Goal: Task Accomplishment & Management: Manage account settings

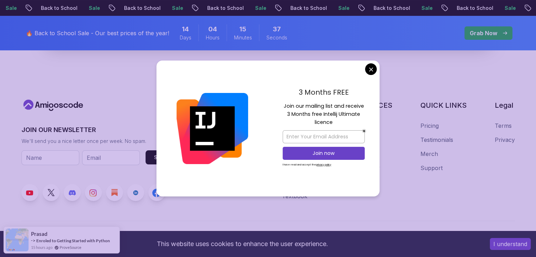
scroll to position [2746, 0]
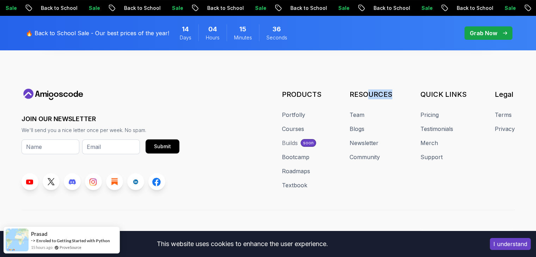
click at [376, 69] on footer "JOIN OUR NEWSLETTER We'll send you a nice letter once per week. No spam. Submit…" at bounding box center [268, 128] width 536 height 282
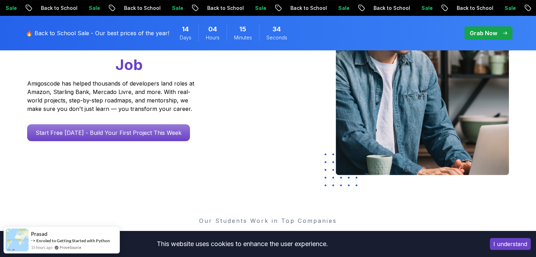
scroll to position [0, 0]
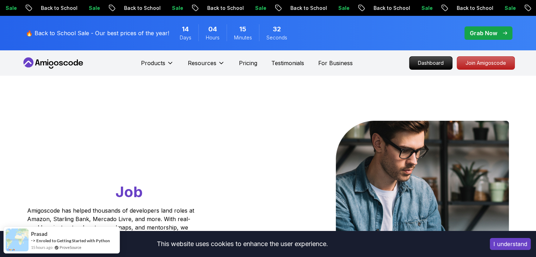
click at [493, 34] on p "Grab Now" at bounding box center [483, 33] width 27 height 8
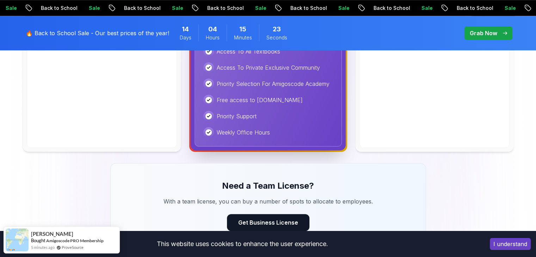
scroll to position [458, 0]
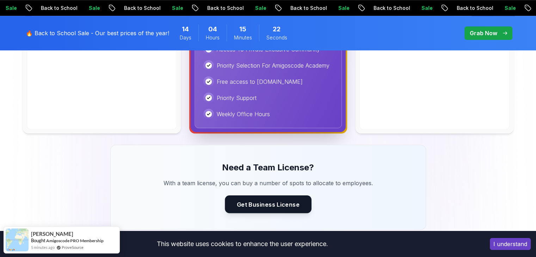
click at [265, 209] on button "Get Business License" at bounding box center [268, 205] width 87 height 18
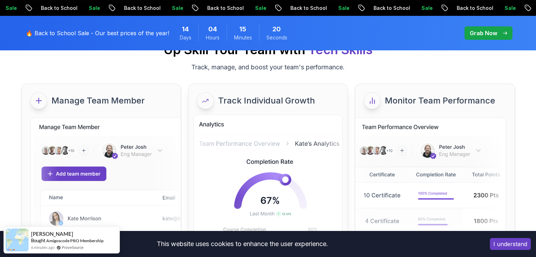
scroll to position [106, 0]
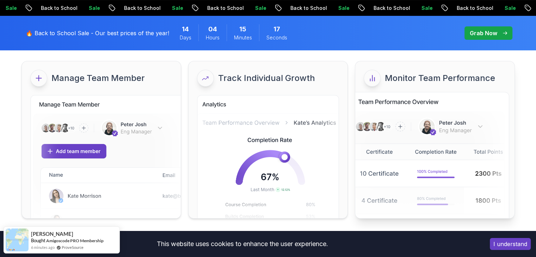
click at [398, 99] on img at bounding box center [430, 162] width 158 height 141
click at [369, 64] on div "Monitor Team Performance" at bounding box center [434, 78] width 159 height 34
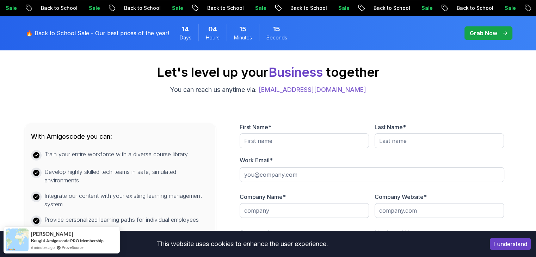
scroll to position [317, 0]
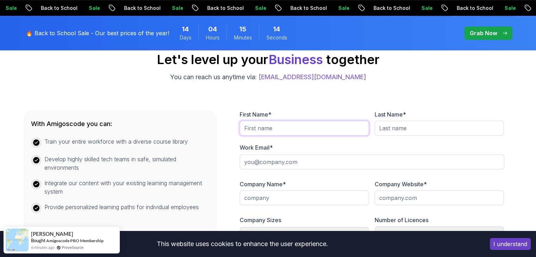
click at [268, 121] on input "text" at bounding box center [304, 128] width 129 height 15
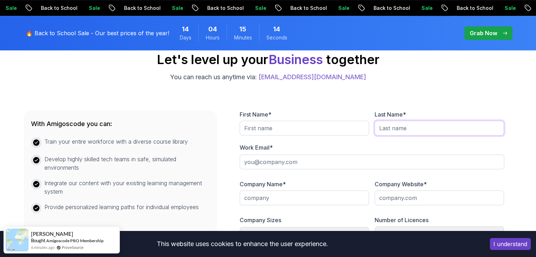
click at [430, 124] on input "text" at bounding box center [439, 128] width 129 height 15
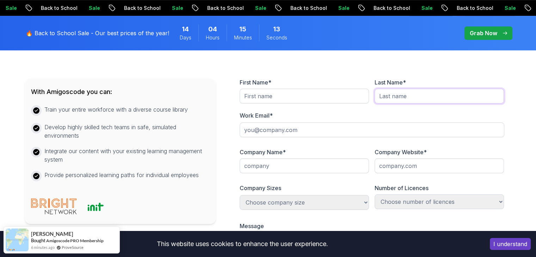
scroll to position [388, 0]
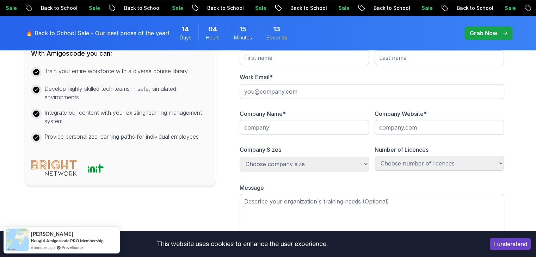
click at [296, 99] on div at bounding box center [372, 95] width 264 height 23
click at [288, 121] on input "text" at bounding box center [304, 127] width 129 height 15
drag, startPoint x: 295, startPoint y: 174, endPoint x: 295, endPoint y: 169, distance: 4.9
click at [295, 175] on div at bounding box center [304, 178] width 129 height 6
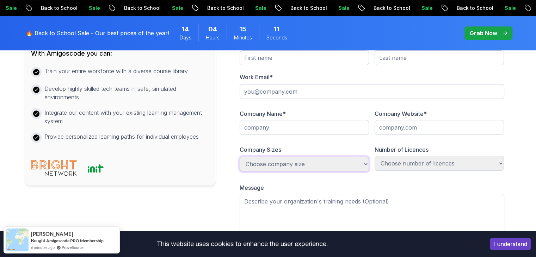
click at [295, 169] on select "Choose company size 1-100 100-300 300-500 +1000" at bounding box center [304, 164] width 129 height 15
click at [408, 164] on select "Choose number of licences 1-100 100-300 300-500 +1000 Just myself" at bounding box center [439, 163] width 129 height 15
click at [399, 144] on form "First Name * Last Name * Work Email * Company Name * Company Website * Company …" at bounding box center [372, 161] width 279 height 243
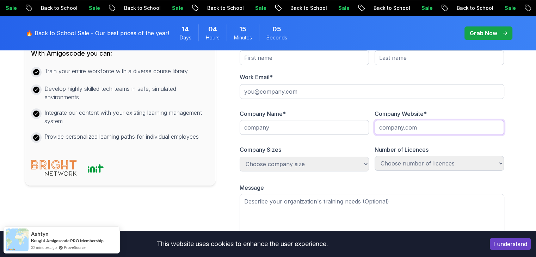
click at [399, 129] on input "text" at bounding box center [439, 127] width 129 height 15
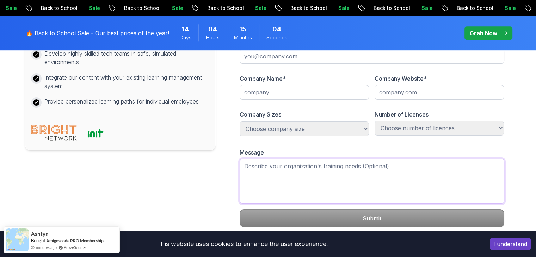
click at [315, 161] on textarea at bounding box center [372, 181] width 264 height 45
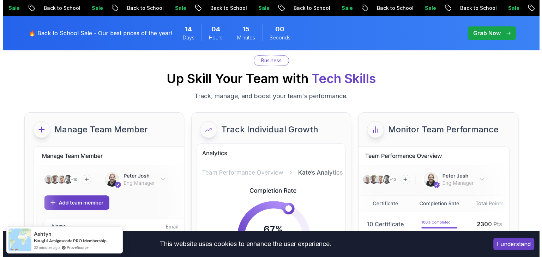
scroll to position [0, 0]
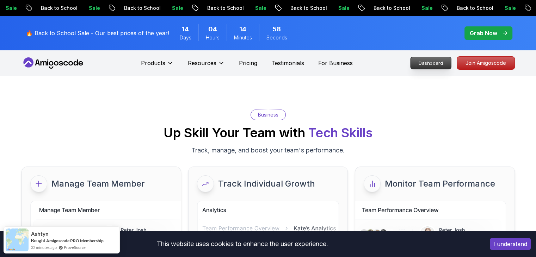
click at [440, 63] on p "Dashboard" at bounding box center [431, 63] width 41 height 12
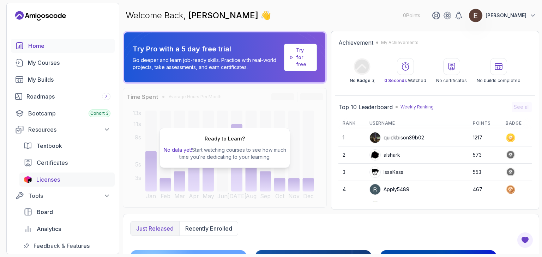
click at [39, 182] on span "Licenses" at bounding box center [48, 180] width 24 height 8
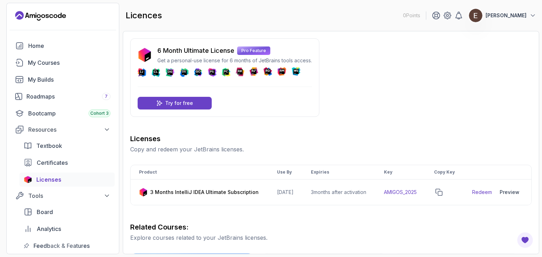
scroll to position [35, 0]
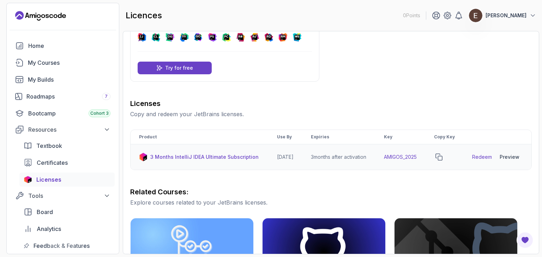
click at [279, 160] on td "[DATE]" at bounding box center [285, 158] width 34 height 26
click at [327, 164] on td "3 months after activation" at bounding box center [338, 158] width 73 height 26
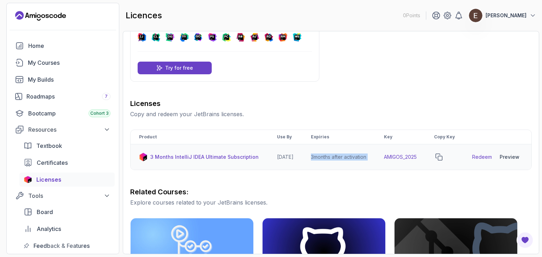
click at [327, 164] on td "3 months after activation" at bounding box center [338, 158] width 73 height 26
click at [192, 161] on p "3 Months IntelliJ IDEA Ultimate Subscription" at bounding box center [204, 157] width 108 height 7
click at [193, 161] on p "3 Months IntelliJ IDEA Ultimate Subscription" at bounding box center [204, 157] width 108 height 7
click at [194, 161] on p "3 Months IntelliJ IDEA Ultimate Subscription" at bounding box center [204, 157] width 108 height 7
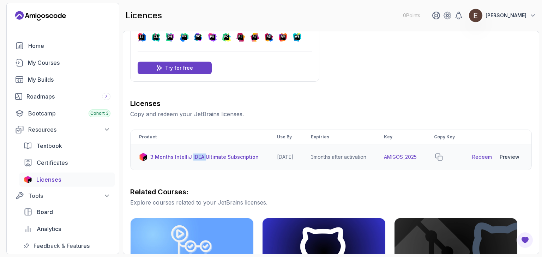
click at [194, 161] on p "3 Months IntelliJ IDEA Ultimate Subscription" at bounding box center [204, 157] width 108 height 7
click at [53, 100] on div "Roadmaps 7" at bounding box center [68, 96] width 84 height 8
